Goal: Task Accomplishment & Management: Manage account settings

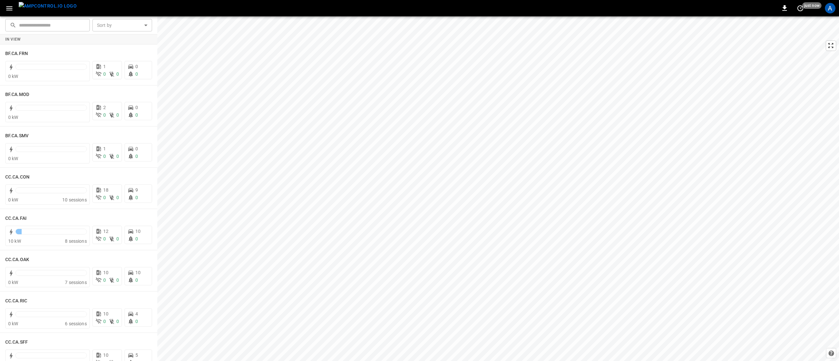
click at [12, 12] on icon "button" at bounding box center [9, 8] width 8 height 8
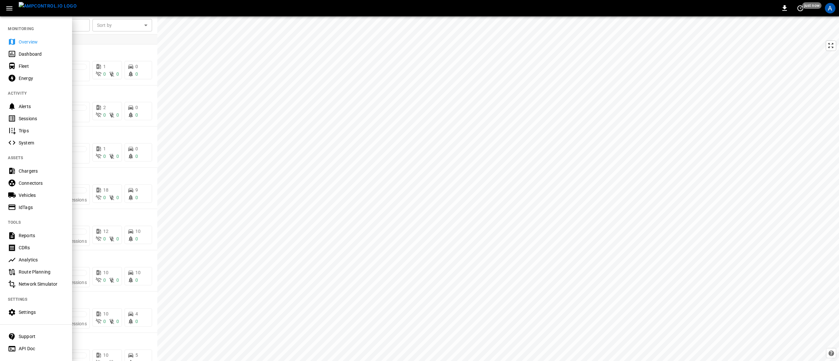
click at [16, 7] on button "menu" at bounding box center [47, 8] width 63 height 16
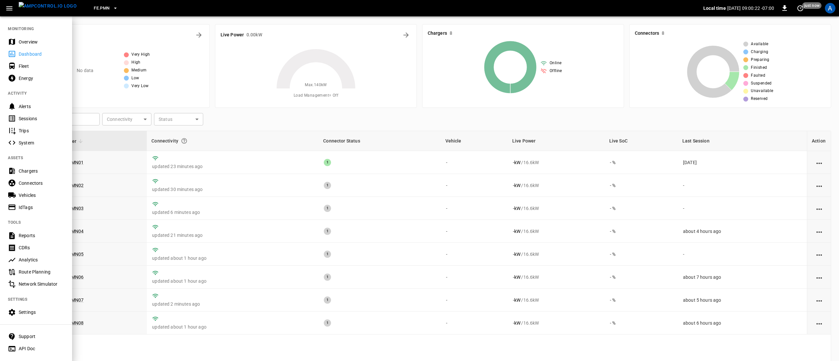
click at [26, 41] on div "Overview" at bounding box center [42, 42] width 46 height 7
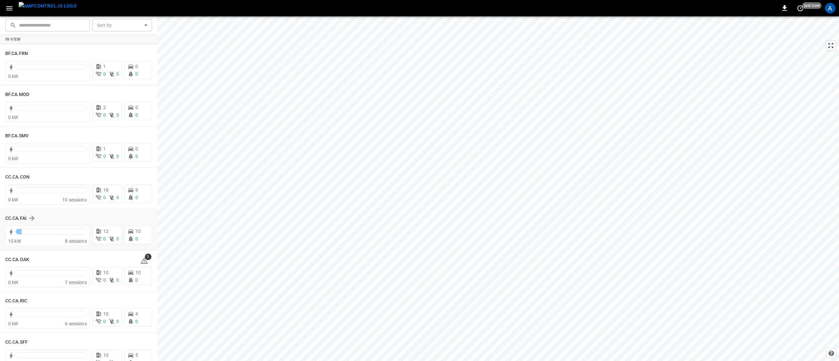
scroll to position [197, 0]
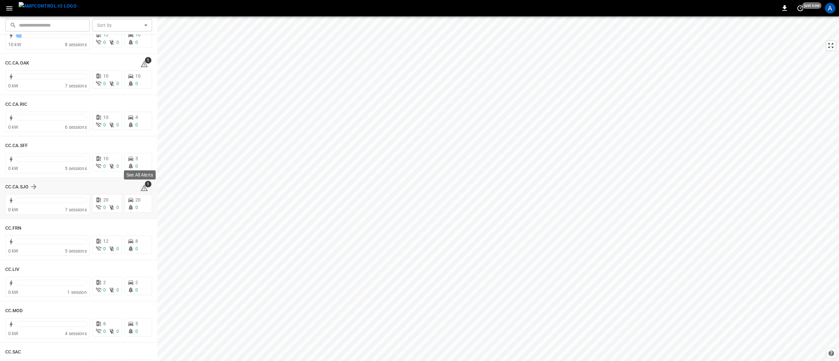
click at [142, 188] on icon at bounding box center [144, 188] width 8 height 8
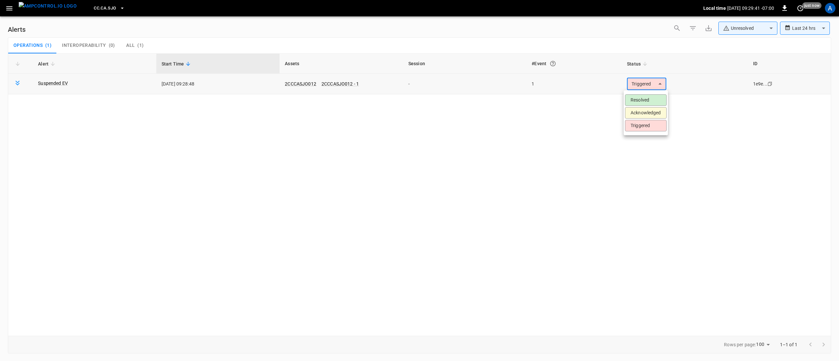
click at [629, 83] on body "**********" at bounding box center [419, 179] width 839 height 359
click at [635, 104] on li "Resolved" at bounding box center [646, 99] width 42 height 11
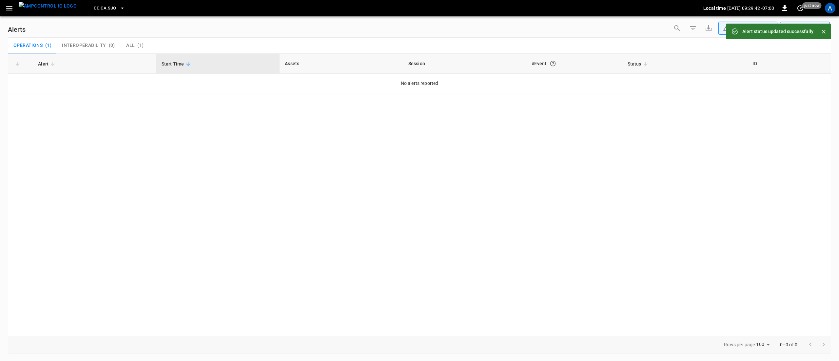
click at [10, 4] on icon "button" at bounding box center [9, 8] width 8 height 8
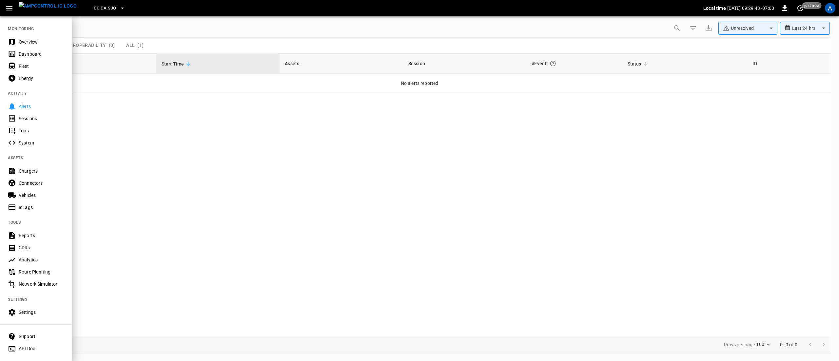
click at [41, 39] on div "Overview" at bounding box center [42, 42] width 46 height 7
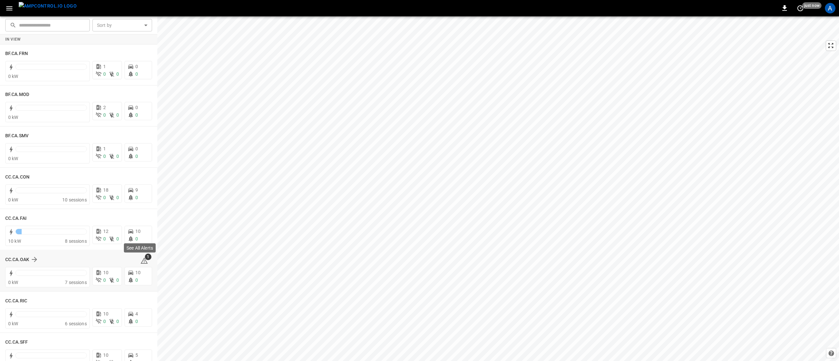
click at [145, 256] on div "See All Alerts" at bounding box center [139, 250] width 33 height 14
click at [140, 258] on icon at bounding box center [144, 261] width 8 height 8
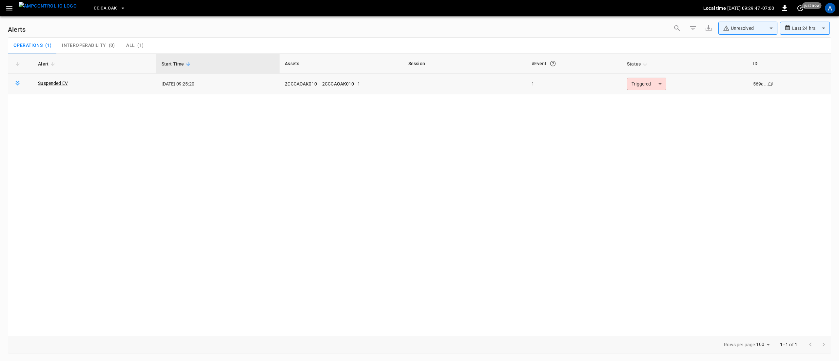
click at [636, 84] on body "**********" at bounding box center [419, 179] width 839 height 359
click at [642, 100] on li "Resolved" at bounding box center [646, 99] width 42 height 11
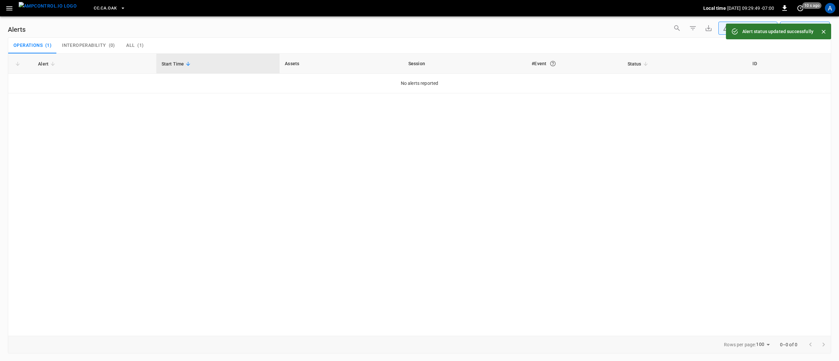
click at [7, 9] on icon "button" at bounding box center [9, 8] width 8 height 8
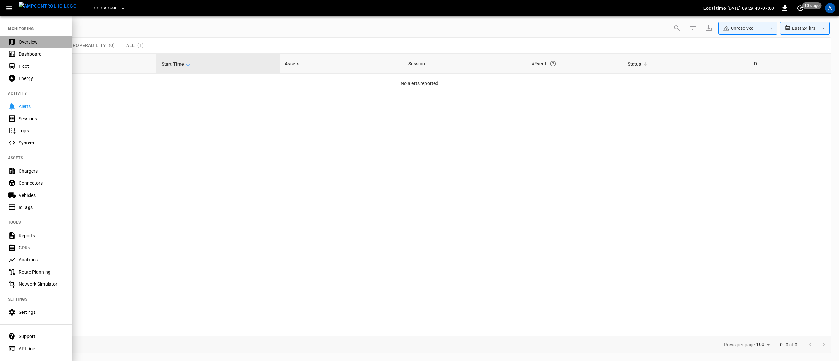
drag, startPoint x: 18, startPoint y: 39, endPoint x: 28, endPoint y: 51, distance: 15.4
click at [19, 39] on div "Overview" at bounding box center [42, 42] width 46 height 7
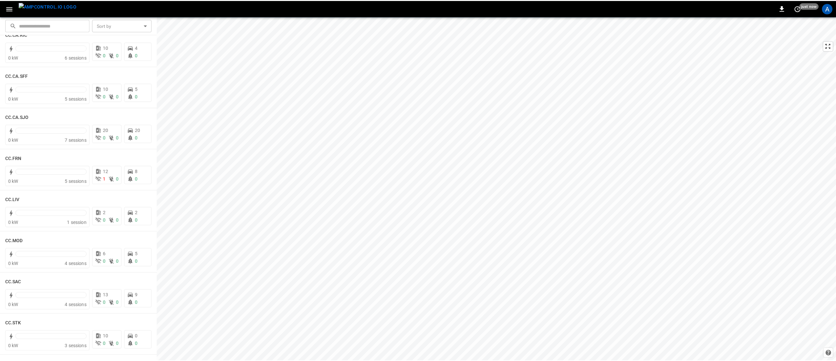
scroll to position [328, 0]
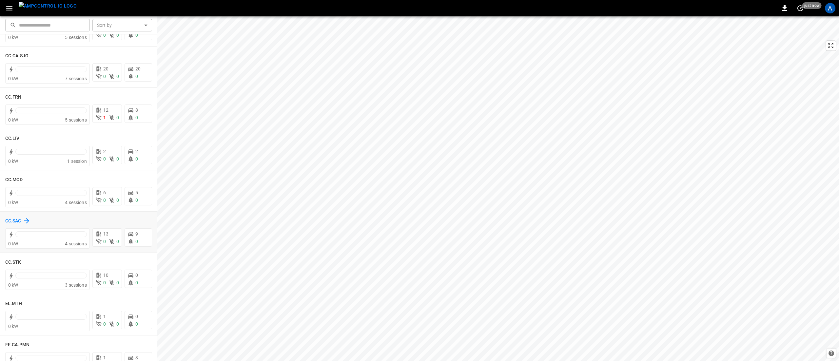
click at [10, 220] on h6 "CC.SAC" at bounding box center [13, 221] width 16 height 7
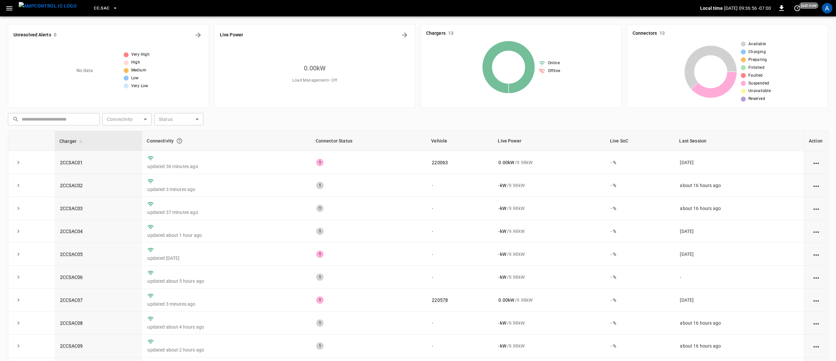
click at [7, 9] on icon "button" at bounding box center [9, 8] width 6 height 4
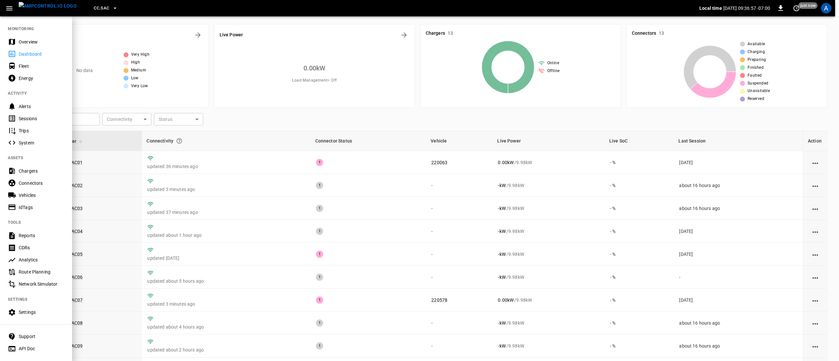
click at [44, 44] on div "Overview" at bounding box center [42, 42] width 46 height 7
